Goal: Transaction & Acquisition: Subscribe to service/newsletter

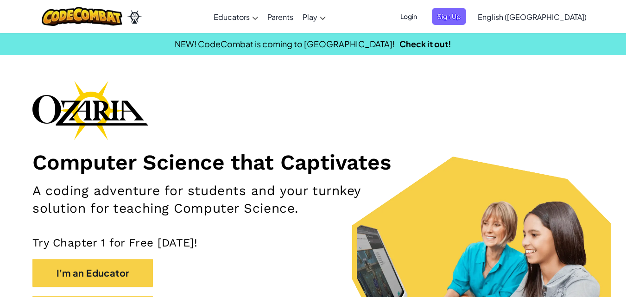
click at [423, 16] on span "Login" at bounding box center [409, 16] width 28 height 17
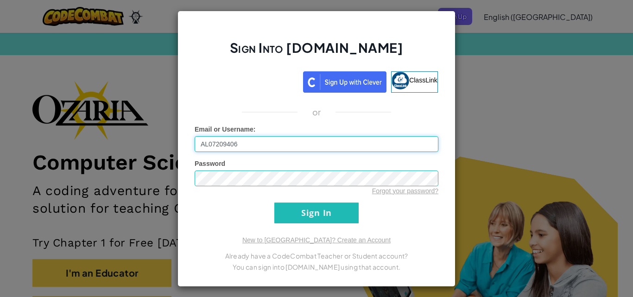
type input "AL07209406"
click at [517, 94] on div "Sign Into [DOMAIN_NAME] ClassLink or Unknown Error Email or Username : AL072094…" at bounding box center [316, 148] width 633 height 297
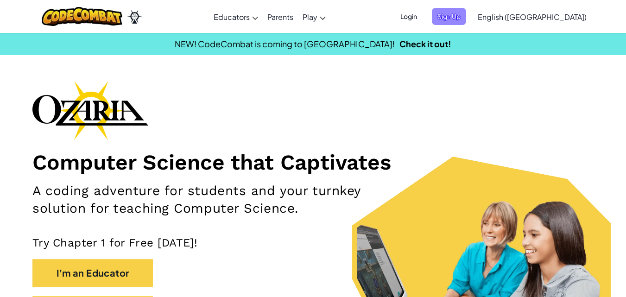
click at [466, 18] on span "Sign Up" at bounding box center [449, 16] width 34 height 17
